Goal: Share content: Share content

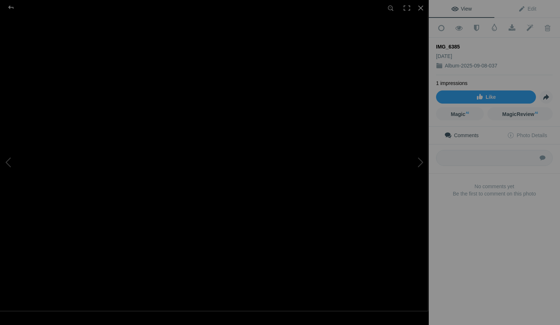
click at [126, 6] on div "IMG_6385" at bounding box center [214, 162] width 429 height 325
click at [127, 9] on div at bounding box center [214, 8] width 429 height 16
click at [289, 125] on img at bounding box center [117, 91] width 624 height 468
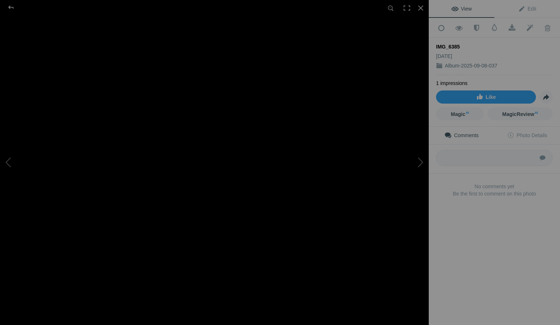
click at [514, 214] on div "Comments Photo Details Submit No comments yet Be the first to comment on this p…" at bounding box center [494, 174] width 131 height 95
click at [513, 24] on span at bounding box center [512, 27] width 18 height 7
click at [425, 5] on div at bounding box center [421, 8] width 16 height 16
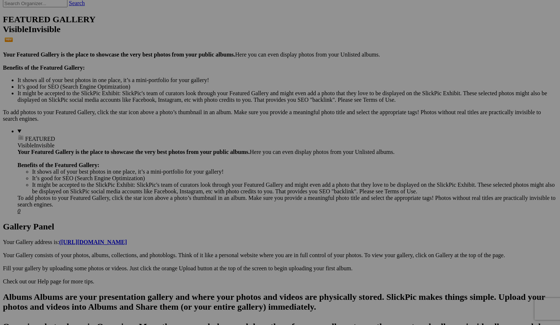
scroll to position [249, 0]
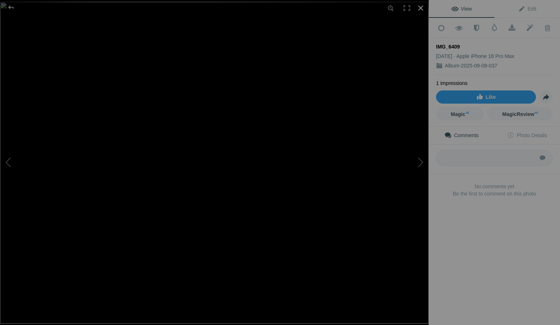
click at [420, 11] on div at bounding box center [421, 8] width 16 height 16
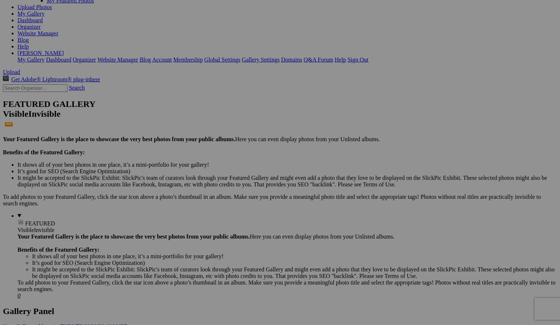
scroll to position [0, 0]
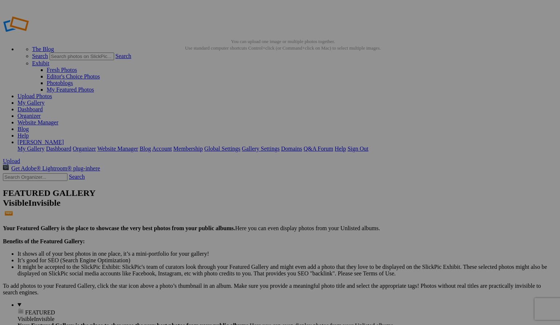
click at [220, 201] on span "Close" at bounding box center [213, 204] width 13 height 6
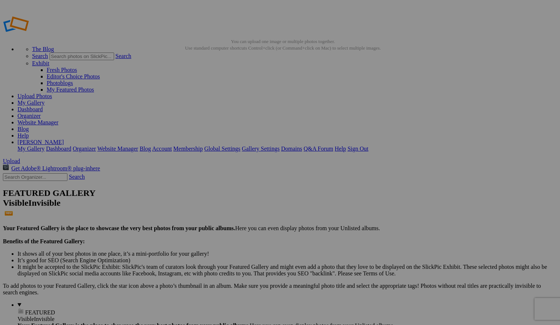
click at [220, 201] on span "Close" at bounding box center [213, 204] width 13 height 6
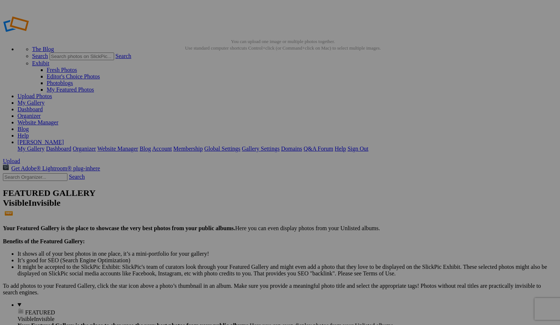
click at [203, 146] on link "Membership" at bounding box center [188, 149] width 30 height 6
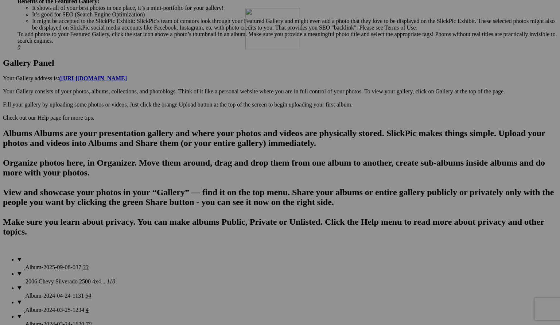
scroll to position [342, 0]
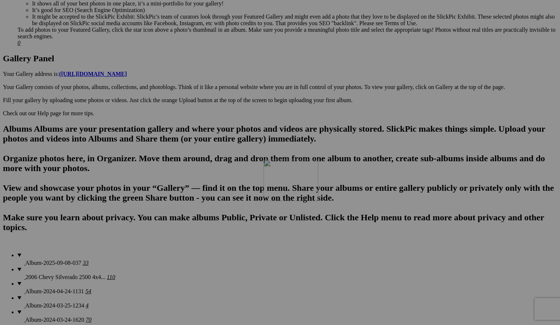
drag, startPoint x: 322, startPoint y: 107, endPoint x: 369, endPoint y: 223, distance: 124.9
drag, startPoint x: 267, startPoint y: 116, endPoint x: 254, endPoint y: 239, distance: 122.9
drag, startPoint x: 258, startPoint y: 119, endPoint x: 193, endPoint y: 232, distance: 130.5
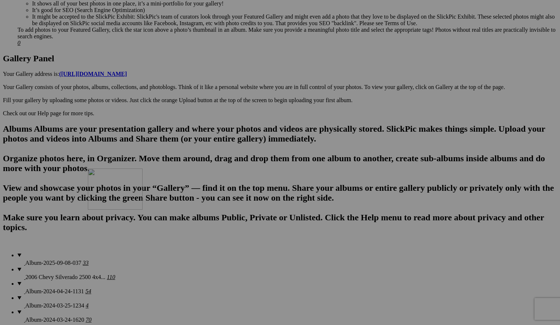
drag, startPoint x: 200, startPoint y: 107, endPoint x: 118, endPoint y: 232, distance: 149.3
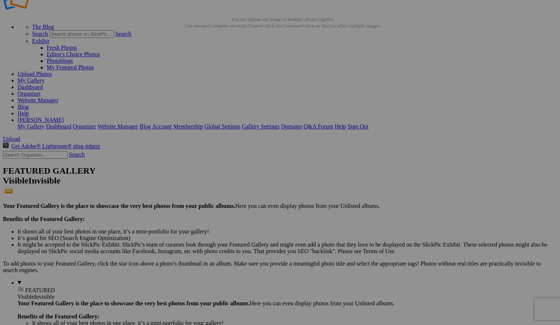
scroll to position [0, 0]
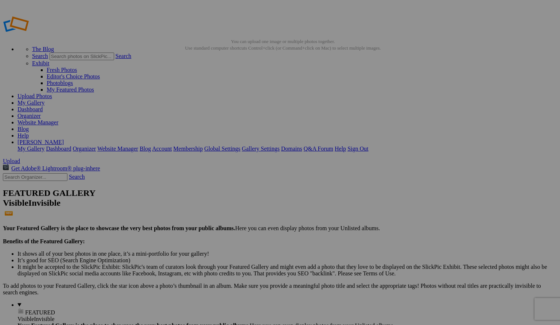
click at [220, 201] on span "Close" at bounding box center [213, 204] width 13 height 6
click at [203, 146] on link "Membership" at bounding box center [188, 149] width 30 height 6
drag, startPoint x: 166, startPoint y: 132, endPoint x: 219, endPoint y: 125, distance: 53.4
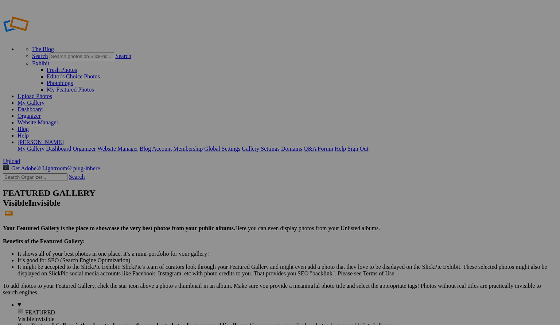
click at [220, 201] on span "Close" at bounding box center [213, 204] width 13 height 6
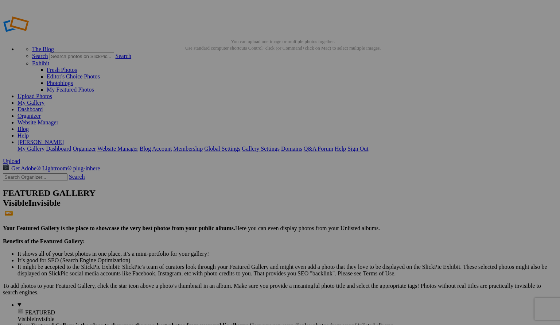
click at [220, 201] on span "Close" at bounding box center [213, 204] width 13 height 6
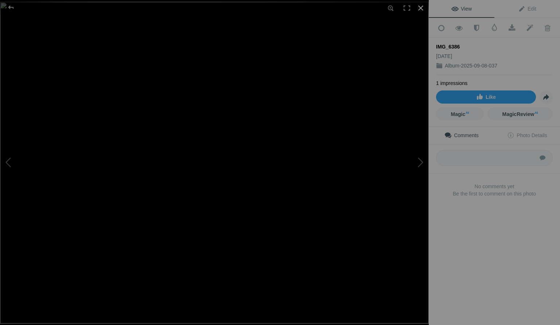
click at [422, 6] on div at bounding box center [421, 8] width 16 height 16
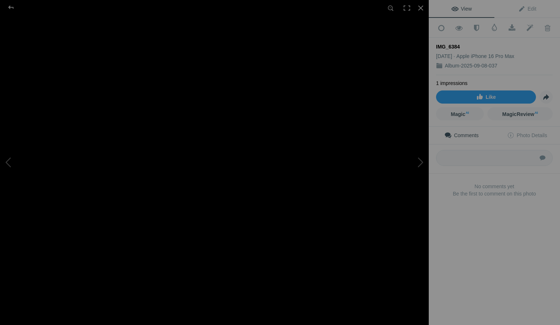
click at [441, 183] on b "No comments yet" at bounding box center [494, 186] width 117 height 7
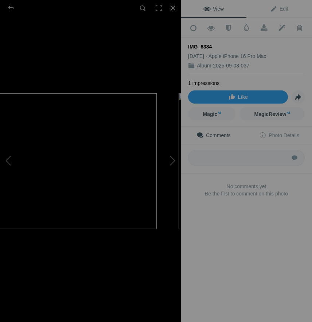
click at [50, 107] on div "IMG_6384" at bounding box center [90, 161] width 181 height 322
click at [173, 11] on div at bounding box center [173, 8] width 16 height 16
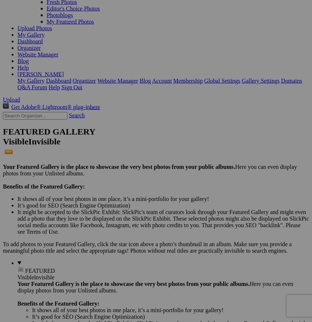
scroll to position [67, 0]
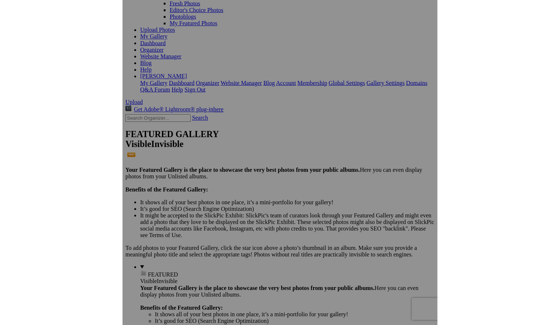
scroll to position [66, 0]
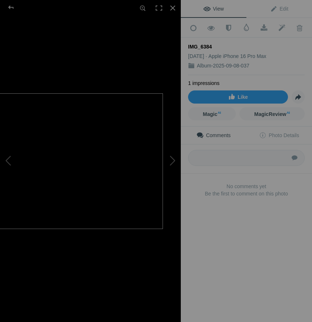
click at [97, 191] on img at bounding box center [72, 161] width 181 height 136
click at [174, 11] on div at bounding box center [173, 8] width 16 height 16
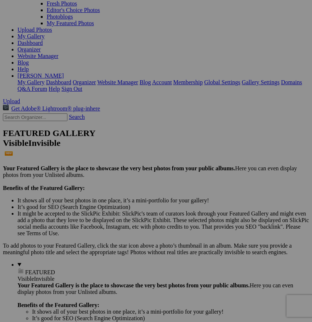
drag, startPoint x: 146, startPoint y: 155, endPoint x: -59, endPoint y: 155, distance: 204.3
drag, startPoint x: 205, startPoint y: 78, endPoint x: 224, endPoint y: 59, distance: 26.8
drag, startPoint x: 155, startPoint y: 166, endPoint x: -69, endPoint y: 96, distance: 234.4
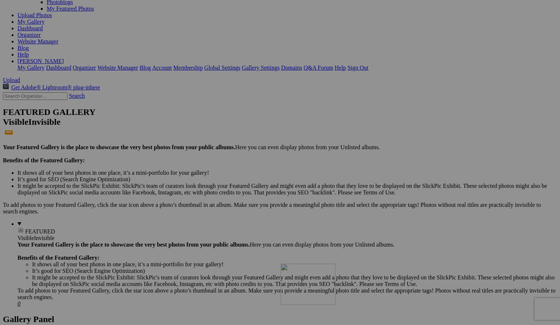
scroll to position [88, 0]
drag, startPoint x: 264, startPoint y: 54, endPoint x: 386, endPoint y: 333, distance: 304.4
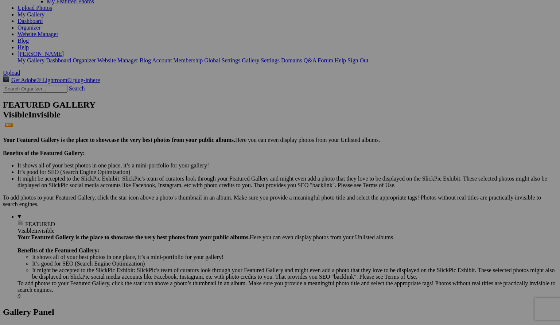
drag, startPoint x: 389, startPoint y: 314, endPoint x: 237, endPoint y: 15, distance: 335.6
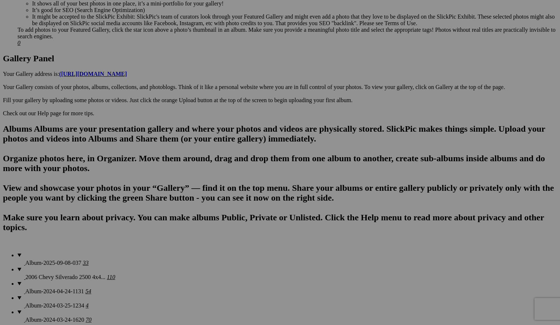
scroll to position [0, 0]
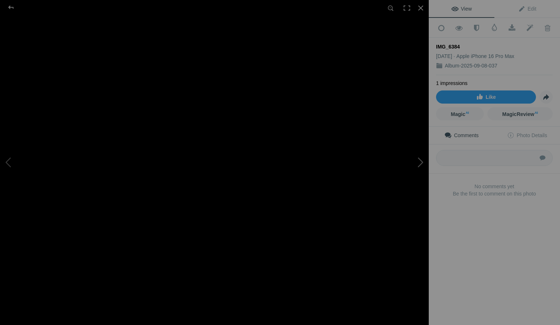
click at [419, 159] on button at bounding box center [401, 162] width 55 height 117
click at [234, 169] on img at bounding box center [214, 163] width 429 height 322
click at [417, 161] on button at bounding box center [401, 162] width 55 height 117
click at [415, 194] on button at bounding box center [401, 162] width 55 height 117
click at [202, 241] on img at bounding box center [214, 163] width 429 height 322
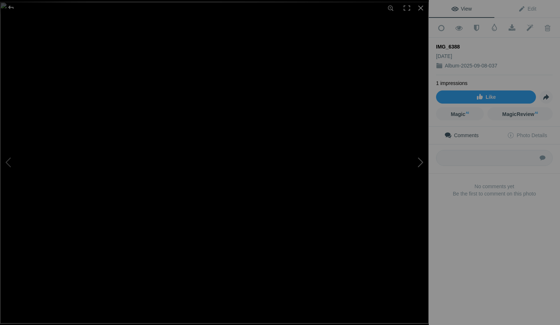
click at [423, 161] on button at bounding box center [401, 162] width 55 height 117
click at [418, 174] on button at bounding box center [401, 162] width 55 height 117
click at [414, 163] on button at bounding box center [401, 162] width 55 height 117
click at [417, 161] on button at bounding box center [401, 162] width 55 height 117
click at [418, 170] on button at bounding box center [401, 162] width 55 height 117
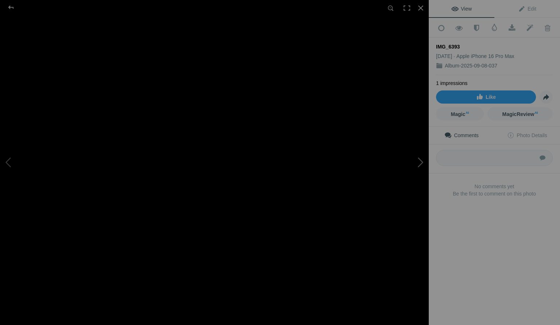
click at [411, 161] on button at bounding box center [401, 162] width 55 height 117
click at [428, 158] on button at bounding box center [401, 162] width 55 height 117
click at [420, 161] on button at bounding box center [401, 162] width 55 height 117
click at [420, 166] on button at bounding box center [401, 162] width 55 height 117
click at [233, 159] on img at bounding box center [214, 163] width 429 height 322
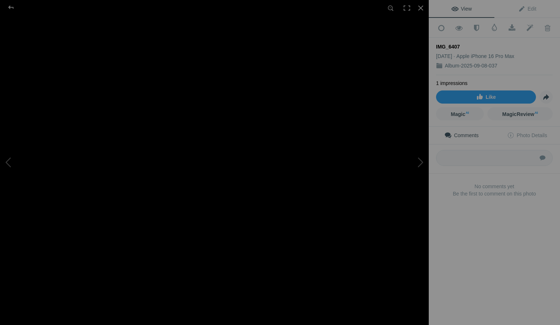
click at [233, 159] on img at bounding box center [179, 170] width 1256 height 942
click at [419, 9] on div at bounding box center [421, 8] width 16 height 16
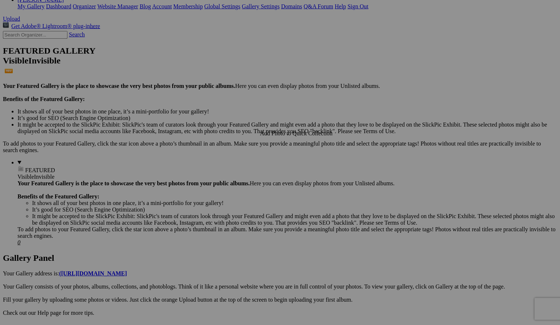
scroll to position [159, 0]
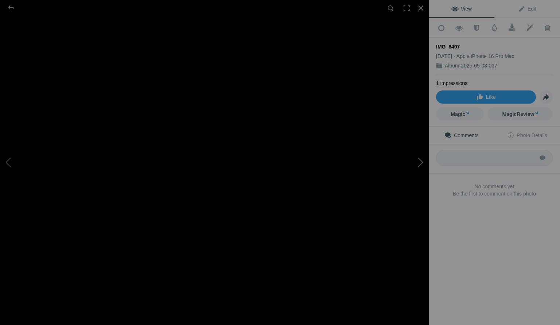
click at [424, 162] on button at bounding box center [401, 162] width 55 height 117
click at [416, 161] on button at bounding box center [401, 162] width 55 height 117
click at [420, 166] on button at bounding box center [401, 162] width 55 height 117
click at [413, 164] on button at bounding box center [401, 162] width 55 height 117
click at [417, 169] on button at bounding box center [401, 162] width 55 height 117
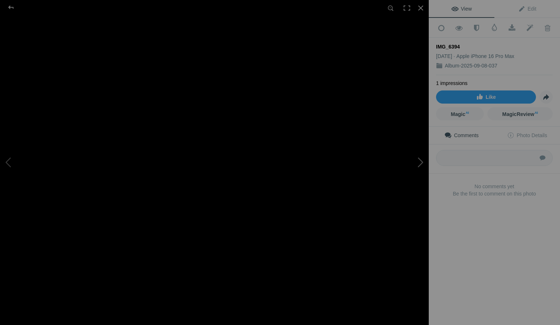
click at [419, 169] on button at bounding box center [401, 162] width 55 height 117
click at [414, 171] on button at bounding box center [401, 162] width 55 height 117
click at [415, 158] on button at bounding box center [401, 162] width 55 height 117
click at [418, 157] on button at bounding box center [401, 162] width 55 height 117
click at [413, 162] on button at bounding box center [401, 162] width 55 height 117
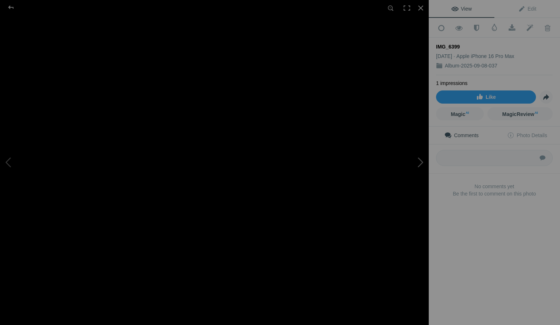
click at [422, 179] on button at bounding box center [401, 162] width 55 height 117
click at [263, 212] on img at bounding box center [214, 163] width 429 height 322
click at [270, 220] on img at bounding box center [155, 103] width 950 height 712
click at [424, 167] on button at bounding box center [401, 162] width 55 height 117
click at [419, 169] on button at bounding box center [401, 162] width 55 height 117
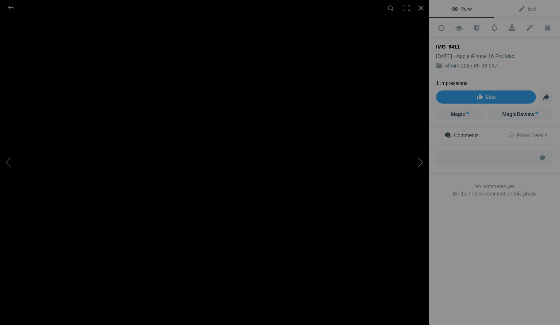
click at [422, 163] on button at bounding box center [401, 162] width 55 height 117
click at [422, 162] on button at bounding box center [401, 162] width 55 height 117
click at [422, 158] on button at bounding box center [401, 162] width 55 height 117
click at [411, 158] on button at bounding box center [401, 162] width 55 height 117
click at [421, 171] on button at bounding box center [401, 162] width 55 height 117
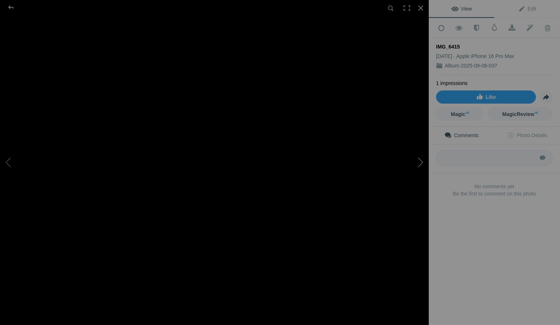
click at [418, 162] on button at bounding box center [401, 162] width 55 height 117
click at [419, 163] on button at bounding box center [401, 162] width 55 height 117
